Goal: Task Accomplishment & Management: Manage account settings

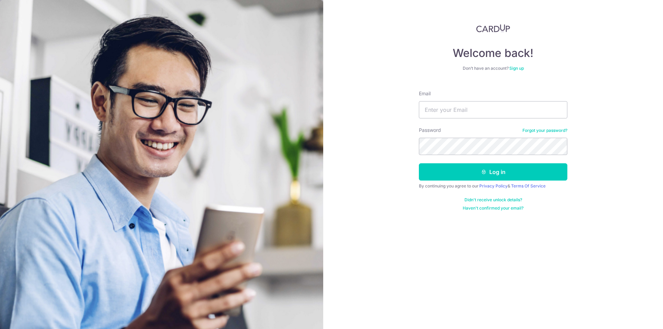
type input "[EMAIL_ADDRESS][DOMAIN_NAME]"
click at [505, 170] on button "Log in" at bounding box center [493, 171] width 148 height 17
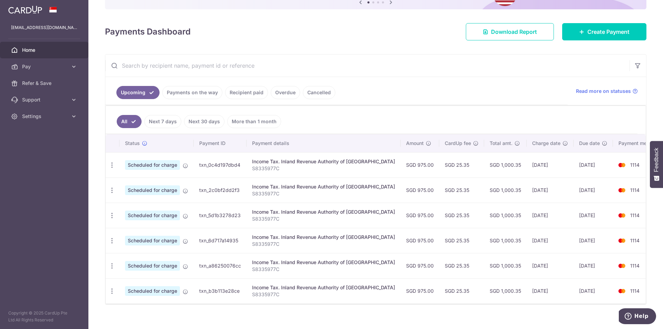
scroll to position [87, 0]
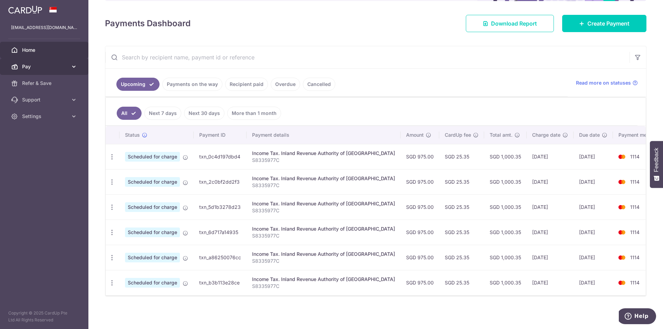
click at [75, 66] on icon at bounding box center [73, 66] width 7 height 7
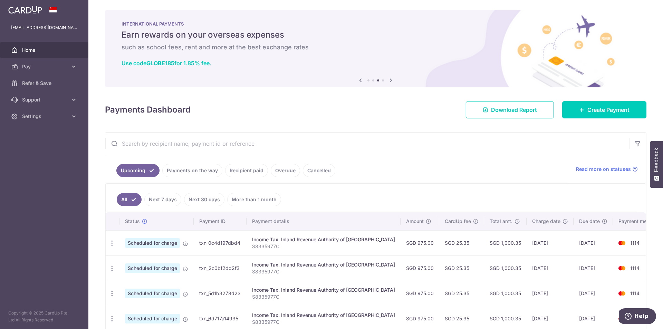
scroll to position [0, 0]
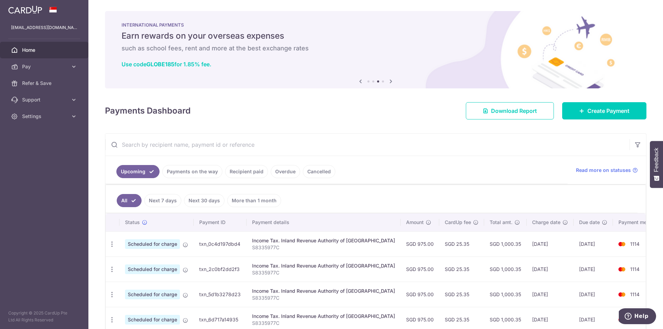
click at [248, 170] on link "Recipient paid" at bounding box center [246, 171] width 43 height 13
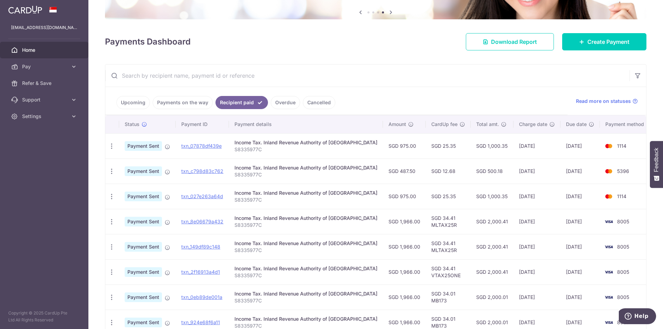
scroll to position [104, 0]
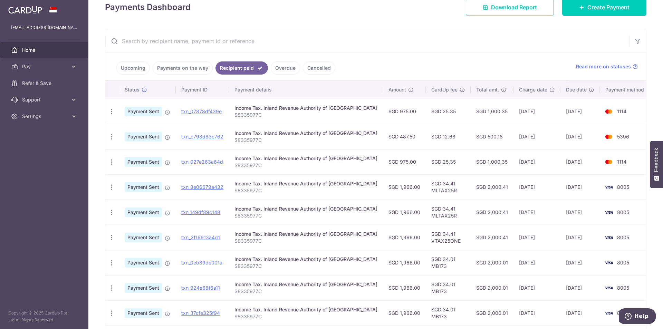
click at [611, 150] on td "1114" at bounding box center [626, 161] width 52 height 25
click at [611, 152] on td "1114" at bounding box center [626, 161] width 52 height 25
click at [617, 159] on span "1114" at bounding box center [621, 162] width 9 height 6
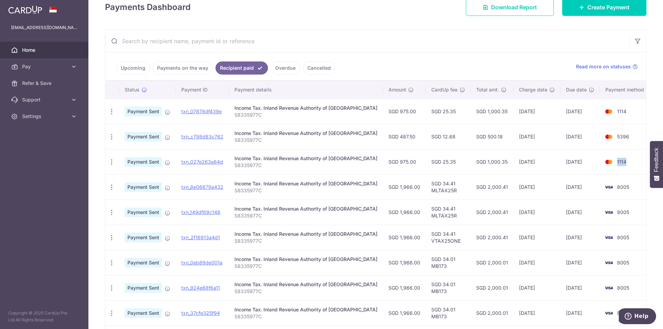
click at [617, 159] on span "1114" at bounding box center [621, 162] width 9 height 6
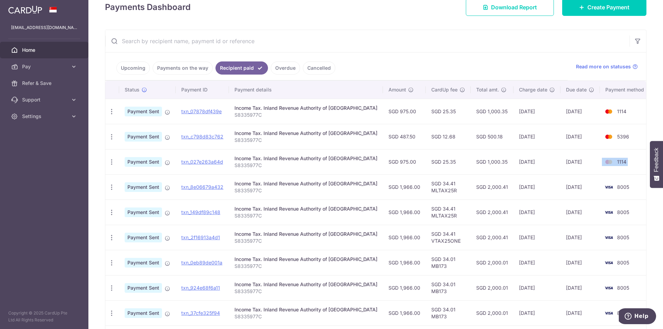
click at [617, 159] on span "1114" at bounding box center [621, 162] width 9 height 6
click at [617, 160] on span "1114" at bounding box center [621, 162] width 9 height 6
click at [611, 169] on td "1114" at bounding box center [626, 161] width 52 height 25
click at [471, 132] on td "SGD 500.18" at bounding box center [492, 136] width 43 height 25
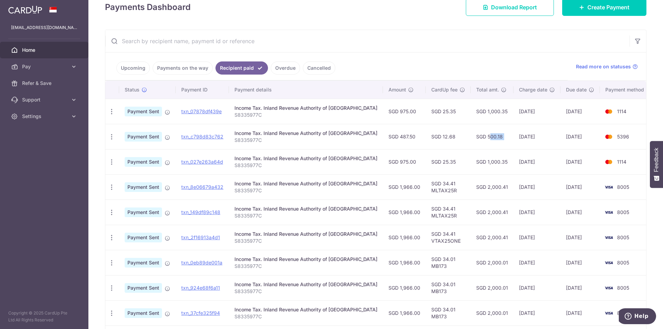
click at [471, 132] on td "SGD 500.18" at bounding box center [492, 136] width 43 height 25
click at [401, 138] on td "SGD 487.50" at bounding box center [404, 136] width 43 height 25
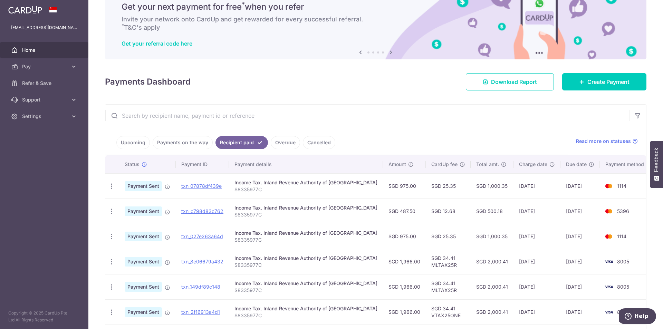
scroll to position [0, 0]
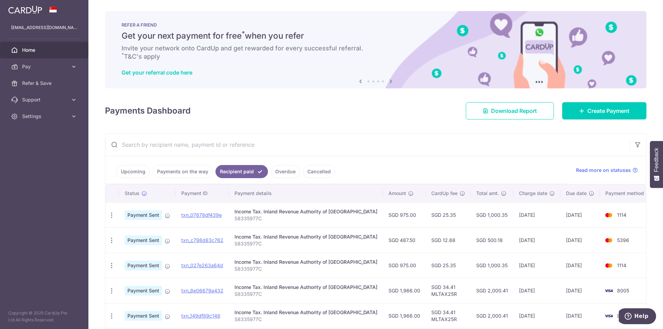
click at [383, 265] on td "SGD 975.00" at bounding box center [404, 265] width 43 height 25
click at [383, 266] on td "SGD 975.00" at bounding box center [404, 265] width 43 height 25
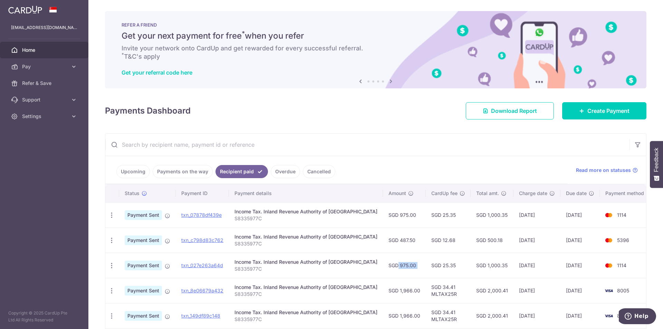
click at [383, 266] on td "SGD 975.00" at bounding box center [404, 265] width 43 height 25
click at [386, 280] on td "SGD 1,966.00" at bounding box center [404, 290] width 43 height 25
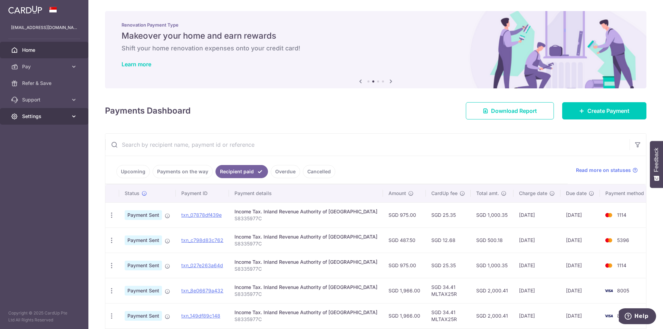
click at [72, 116] on icon at bounding box center [73, 116] width 7 height 7
click at [41, 151] on span "Logout" at bounding box center [45, 149] width 46 height 7
